Goal: Complete application form

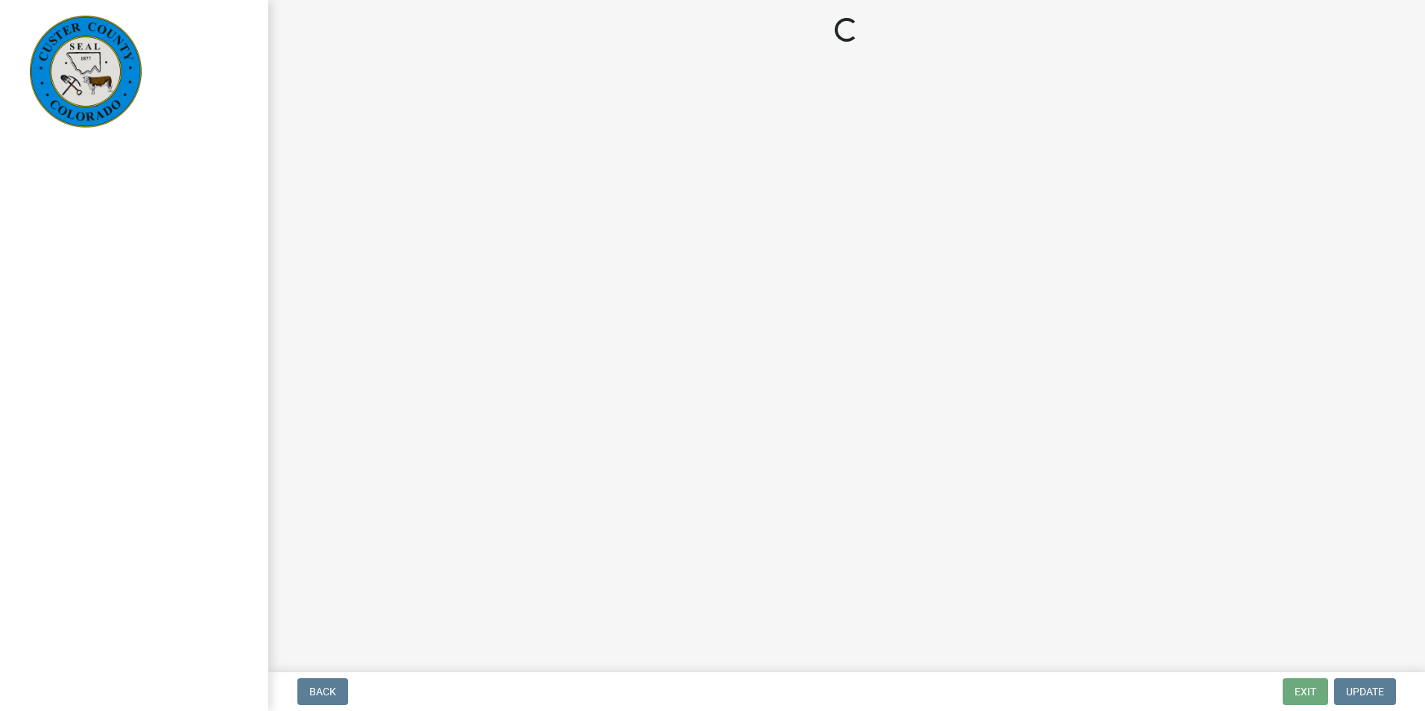
select select "cd09b013-b94f-4524-a046-a3f04ce1867e"
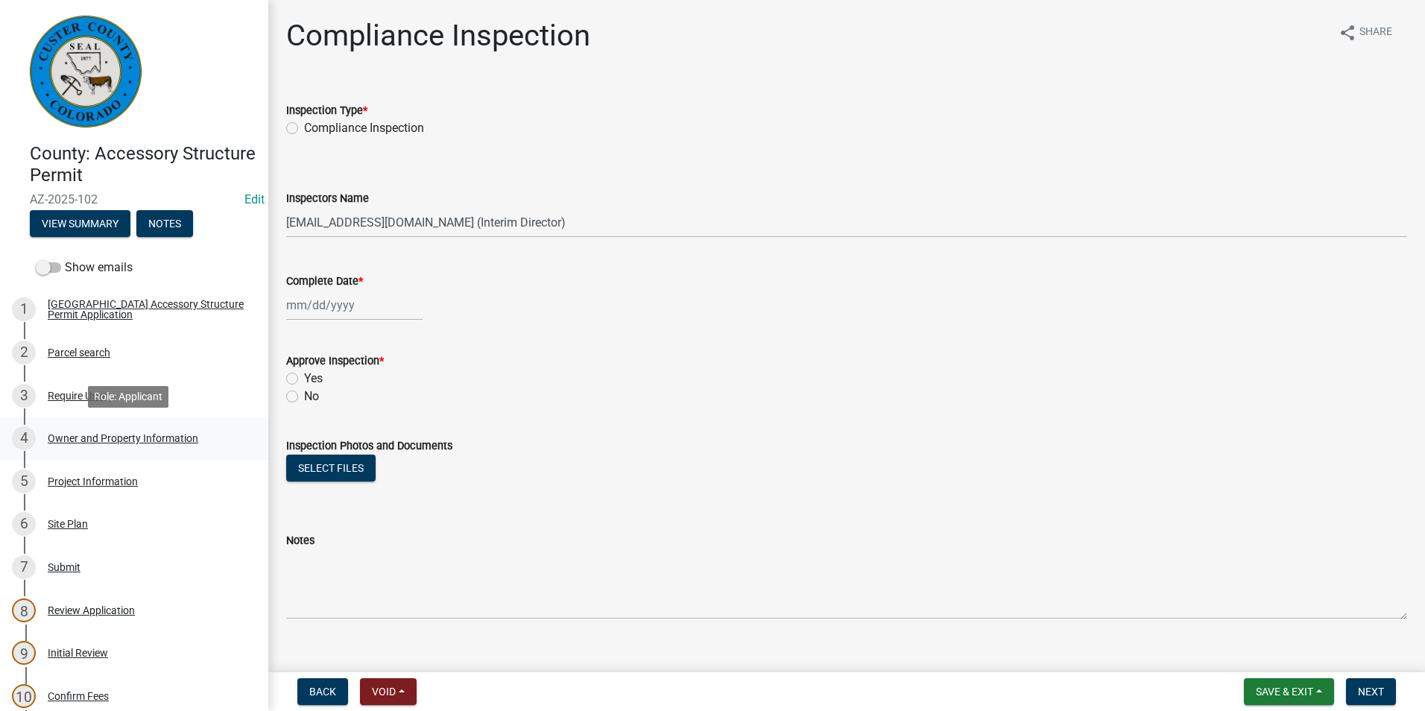
click at [75, 426] on div "4 Owner and Property Information" at bounding box center [128, 438] width 233 height 24
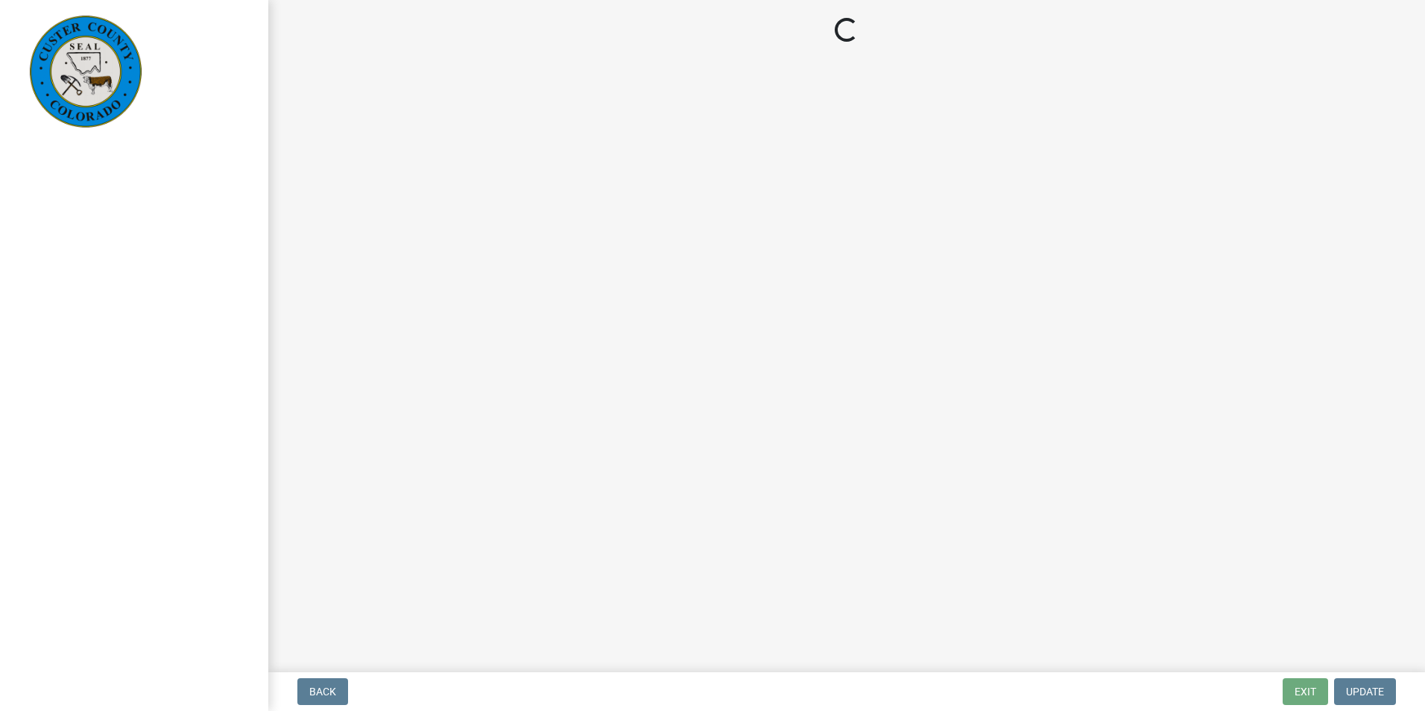
select select "cd09b013-b94f-4524-a046-a3f04ce1867e"
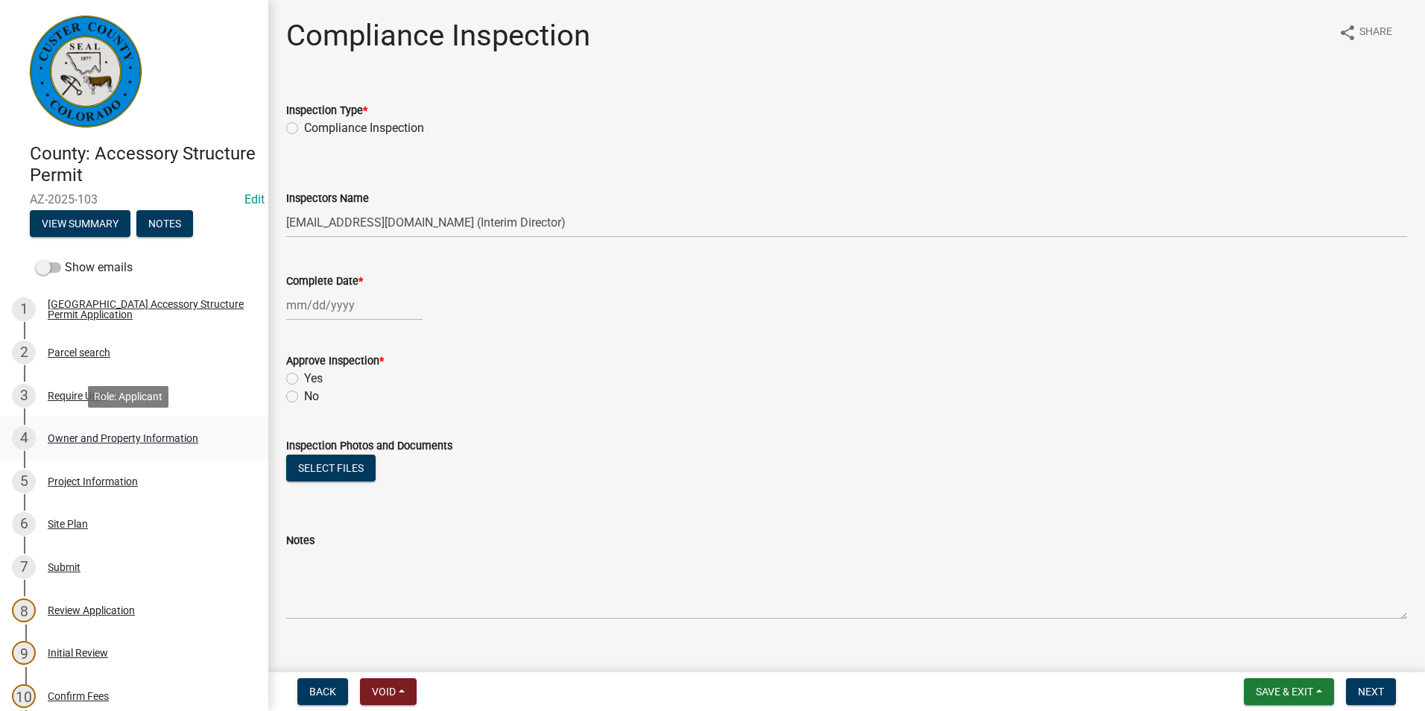
click at [98, 444] on div "4 Owner and Property Information" at bounding box center [128, 438] width 233 height 24
